Goal: Task Accomplishment & Management: Manage account settings

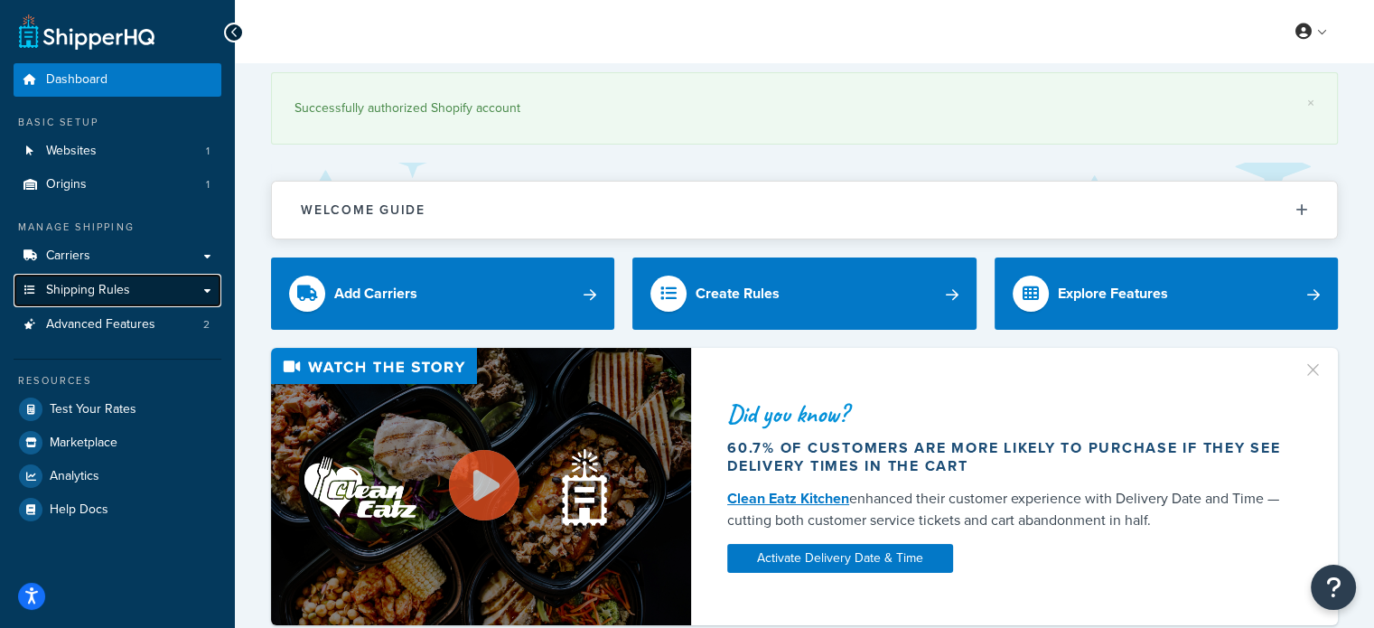
click at [103, 288] on span "Shipping Rules" at bounding box center [88, 290] width 84 height 15
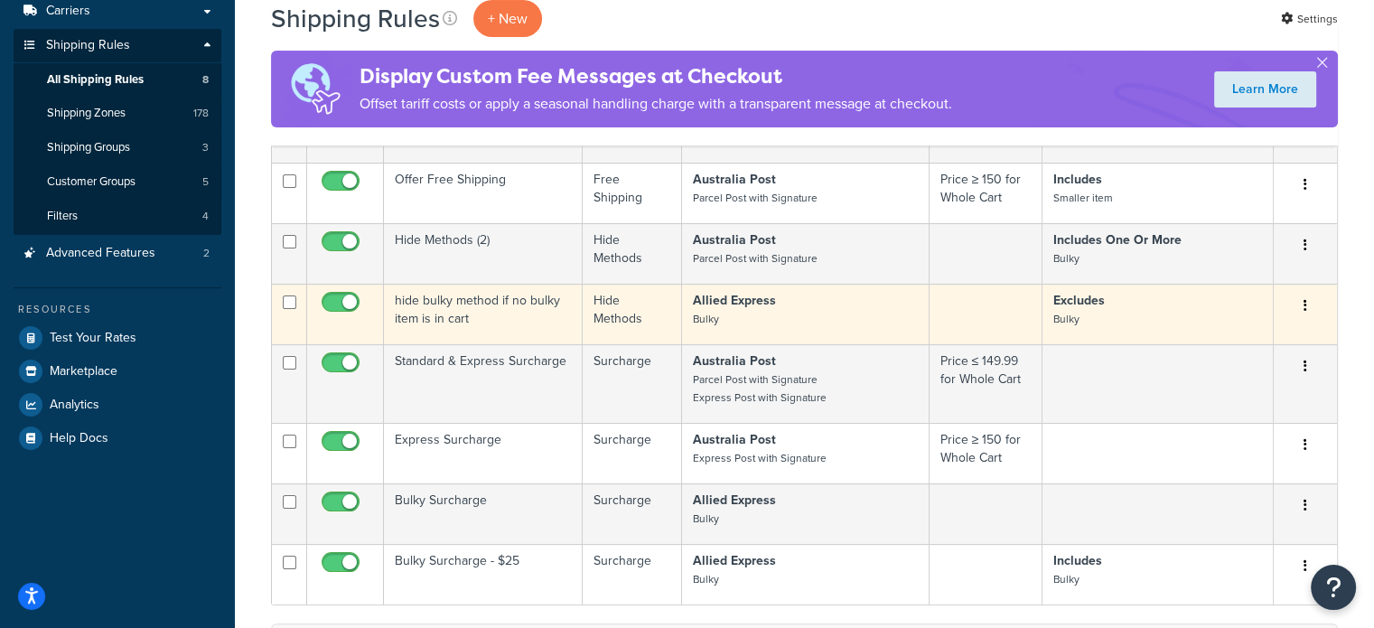
scroll to position [301, 0]
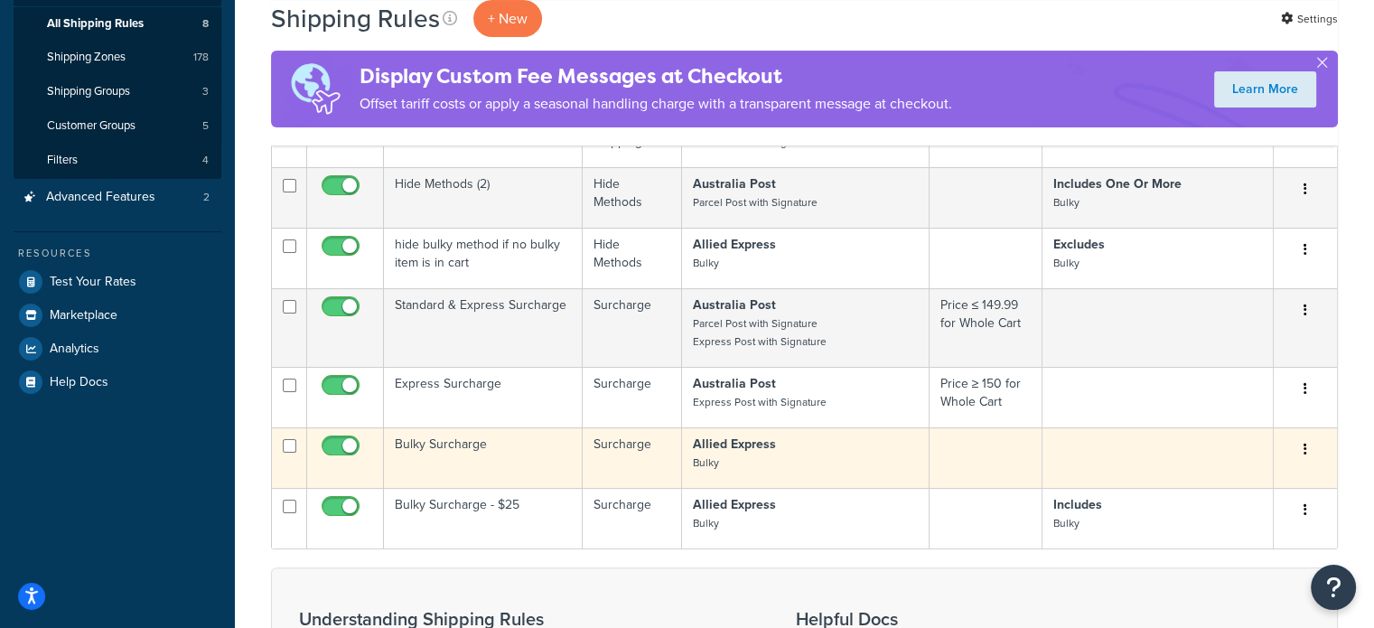
click at [444, 444] on td "Bulky Surcharge" at bounding box center [483, 457] width 199 height 61
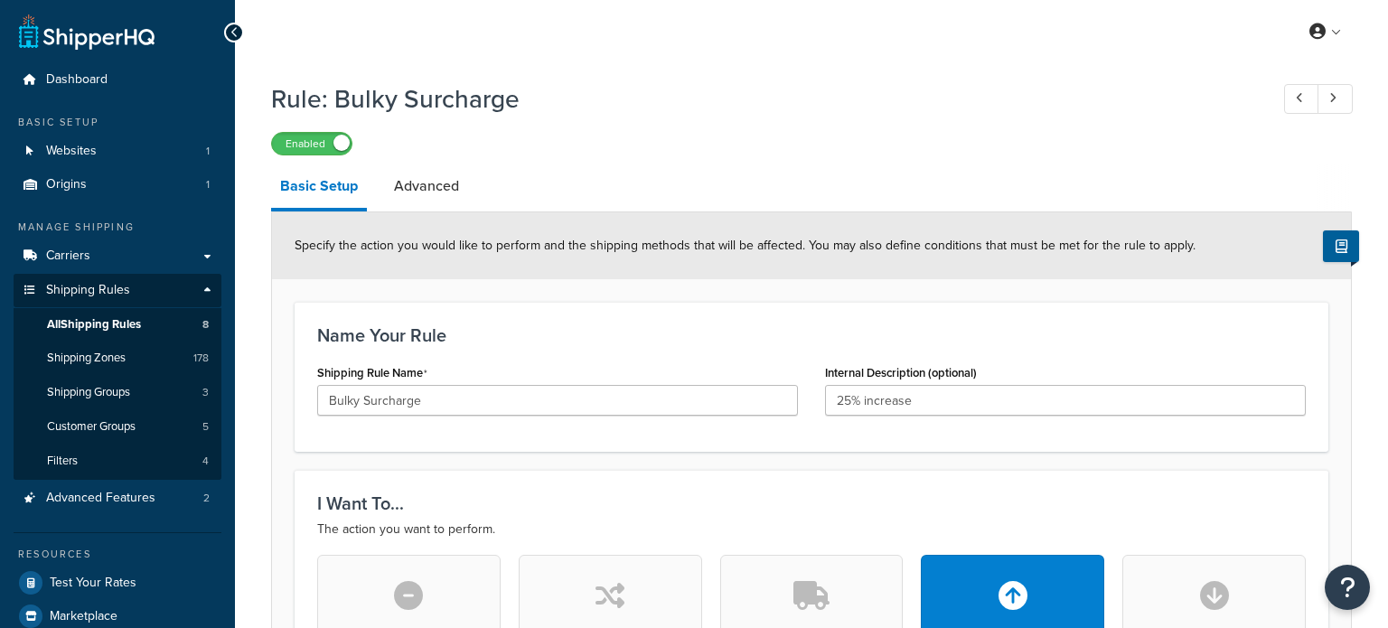
select select "PERCENTAGE"
select select "ITEM"
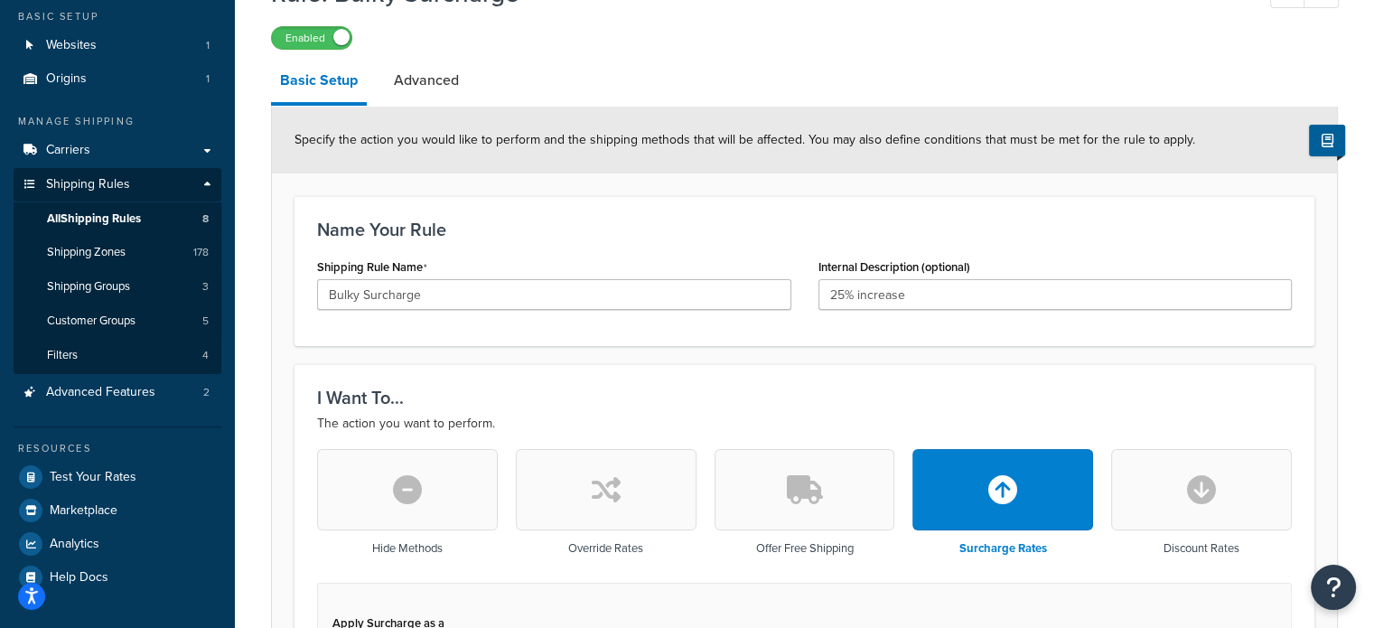
scroll to position [452, 0]
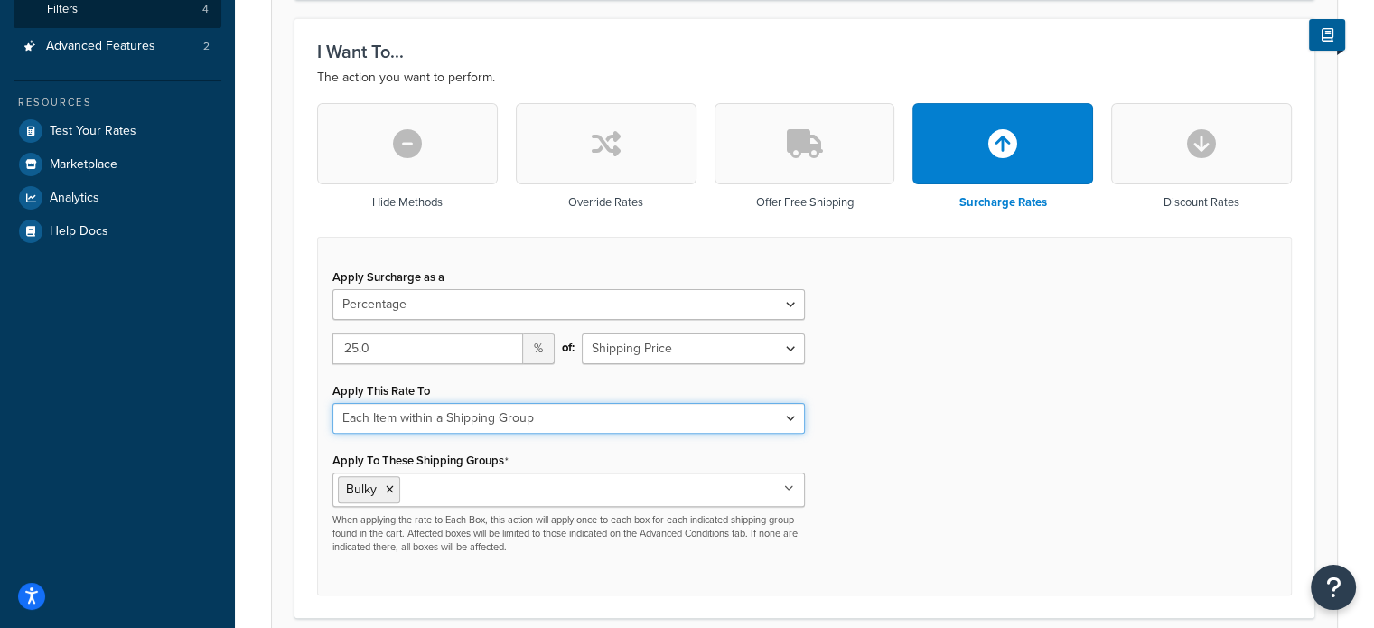
click at [788, 421] on select "Each Shipment in the Cart Each Shipping Group in the Cart Each Item within a Sh…" at bounding box center [568, 418] width 473 height 31
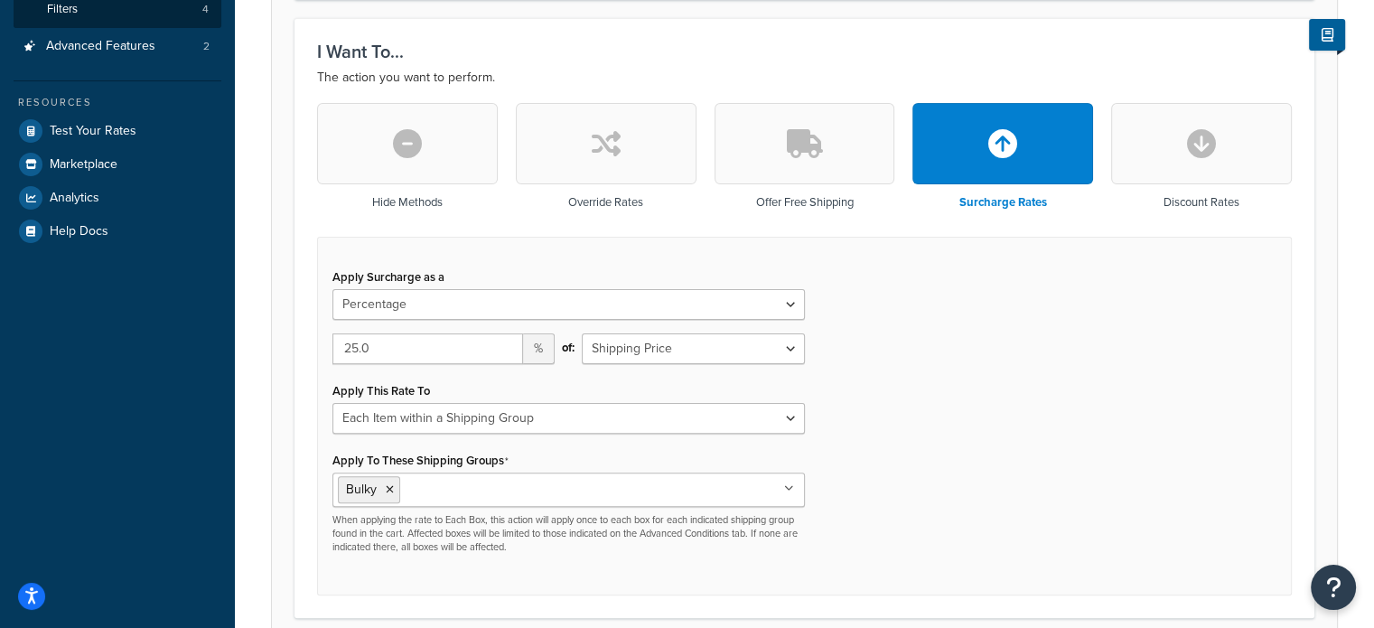
drag, startPoint x: 1055, startPoint y: 395, endPoint x: 1164, endPoint y: 286, distance: 154.0
click at [1056, 391] on div "Apply Surcharge as a Flat Rate Percentage Flat Rate & Percentage 25.0 % of: Shi…" at bounding box center [804, 416] width 975 height 359
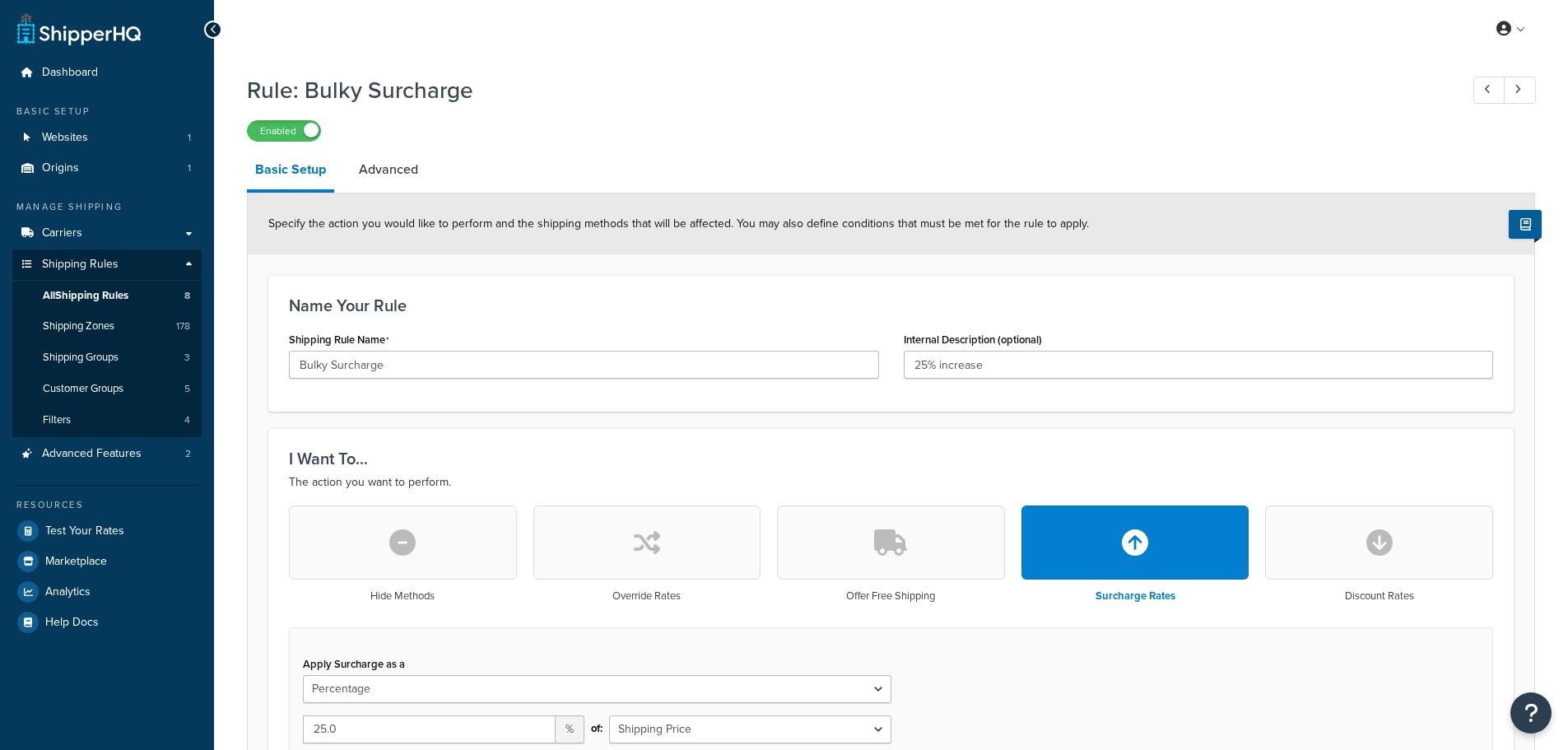
select select "PERCENTAGE"
select select "ITEM"
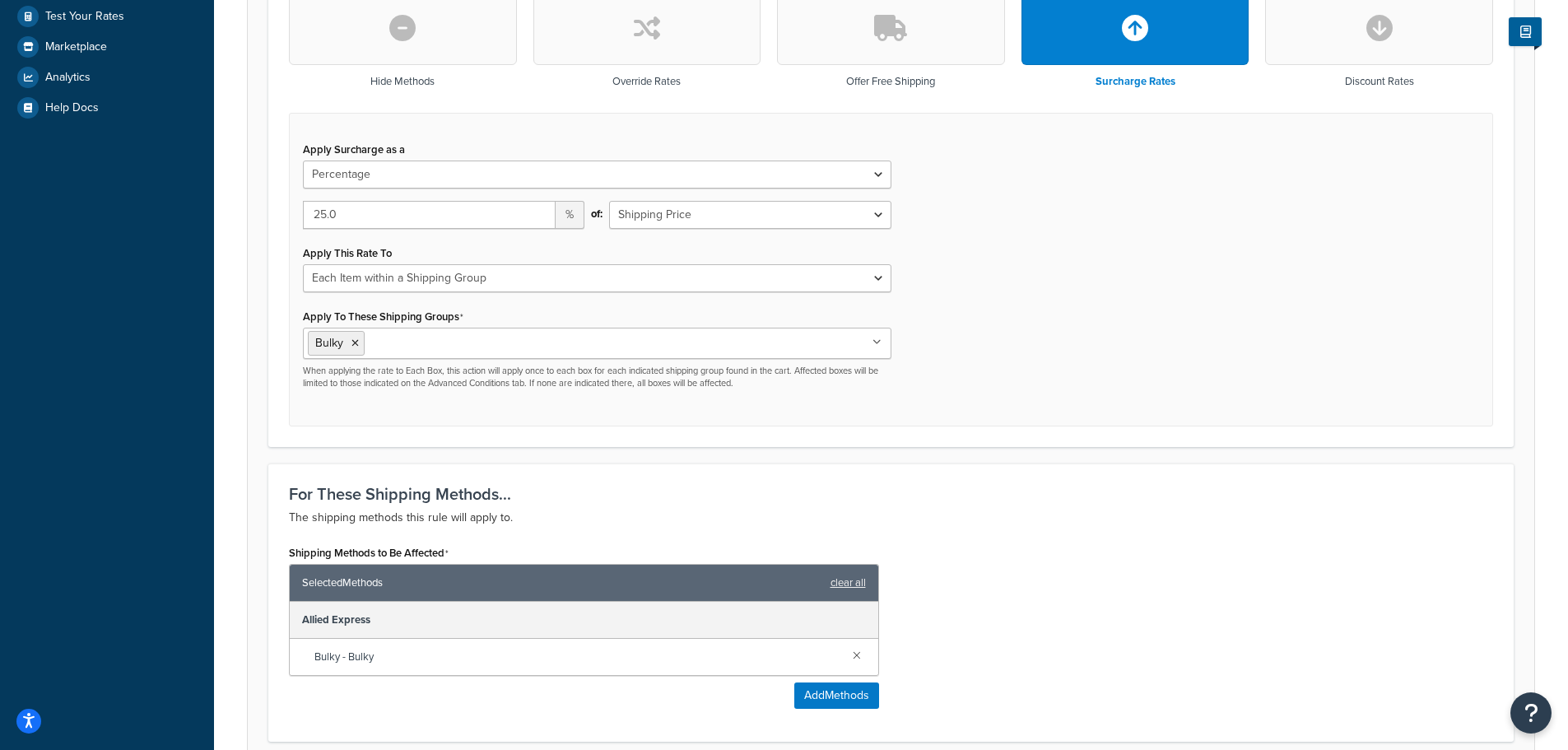
scroll to position [515, 0]
